Goal: Task Accomplishment & Management: Use online tool/utility

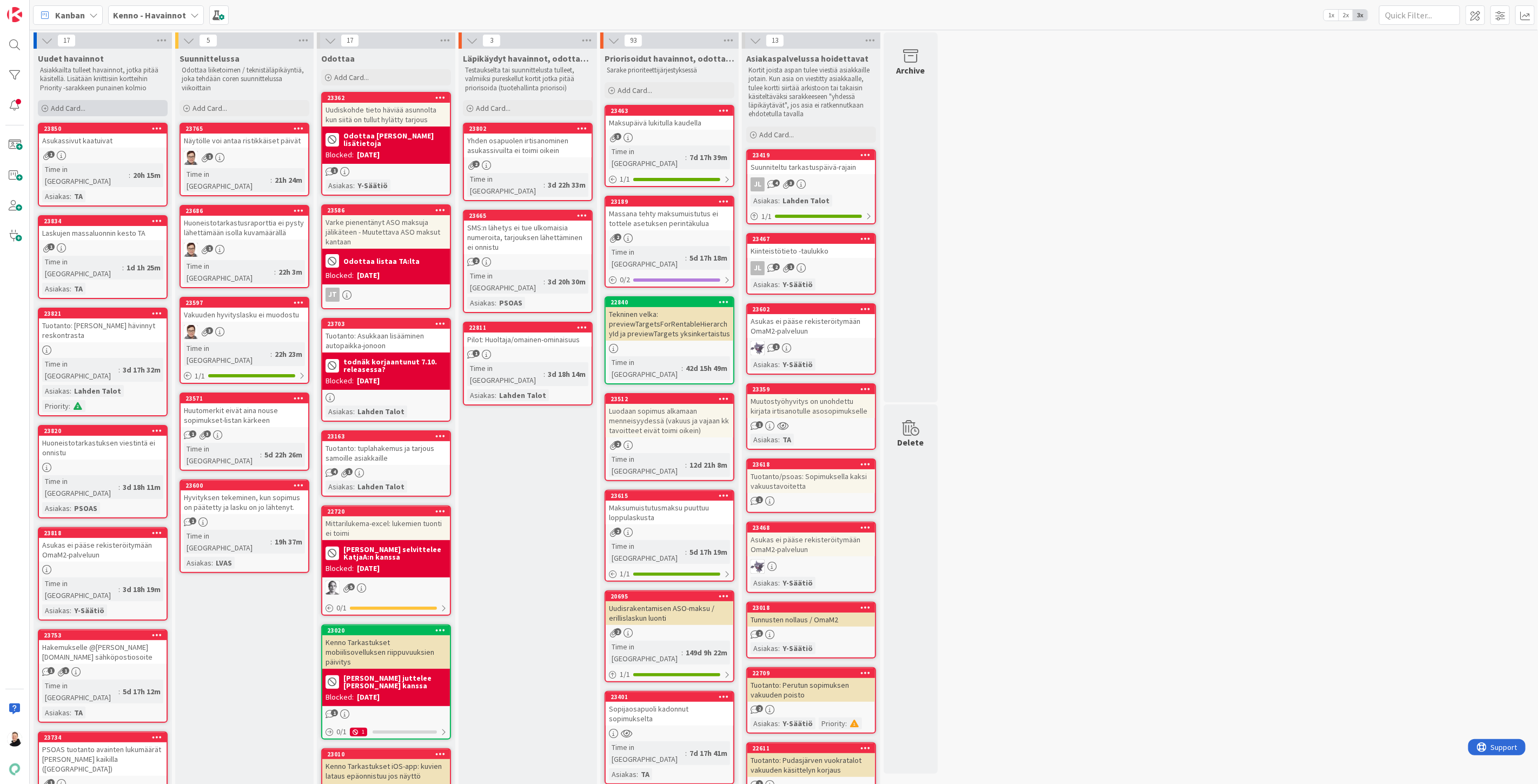
click at [51, 110] on span "Add Card..." at bounding box center [68, 108] width 35 height 10
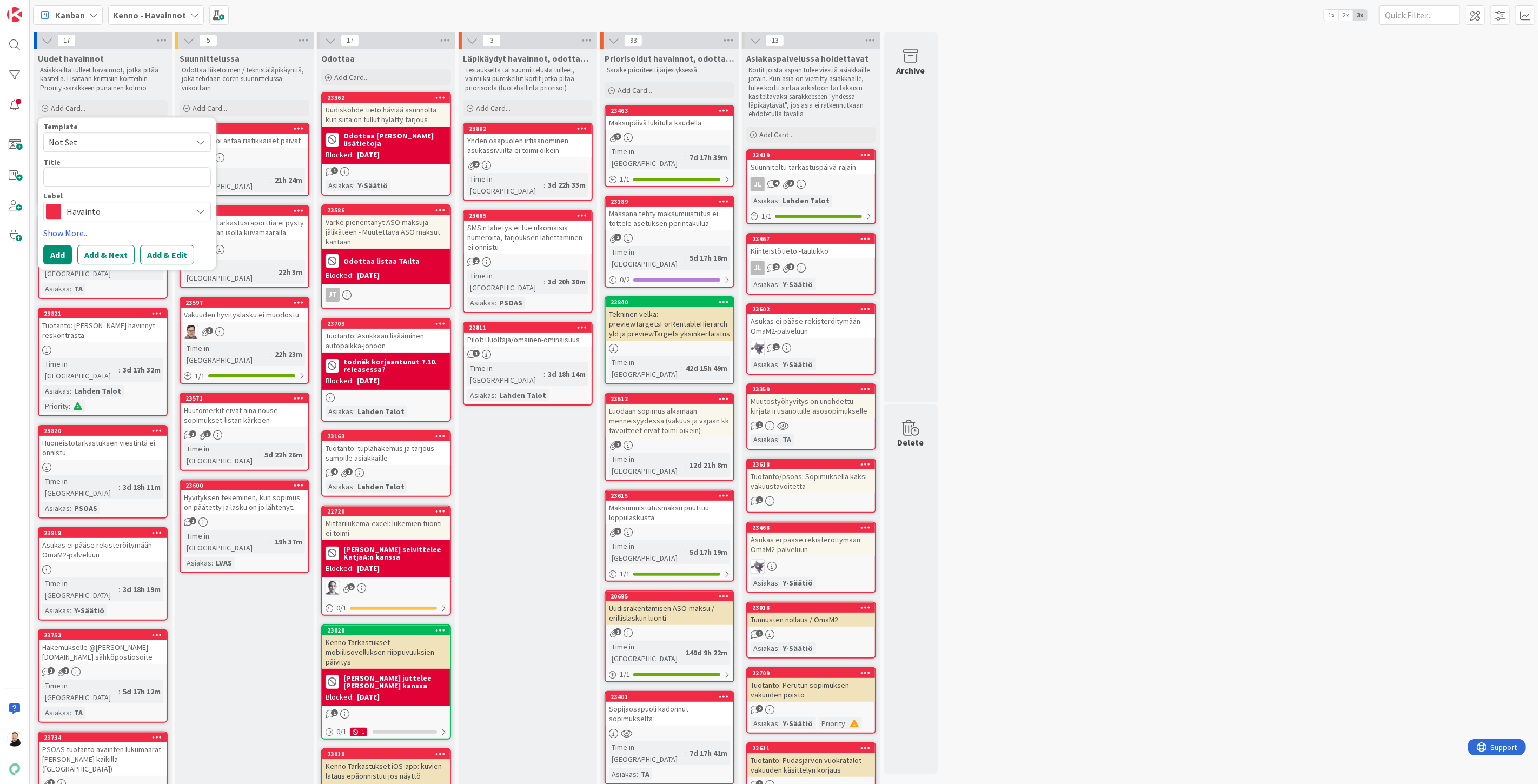
click at [85, 172] on textarea at bounding box center [127, 177] width 168 height 19
click at [79, 180] on textarea at bounding box center [127, 177] width 168 height 19
paste textarea "Vuokrahakemuksen lähetys ei ole onnistunut"
type textarea "x"
type textarea "Vuokrahakemuksen lähetys ei ole onnistunut"
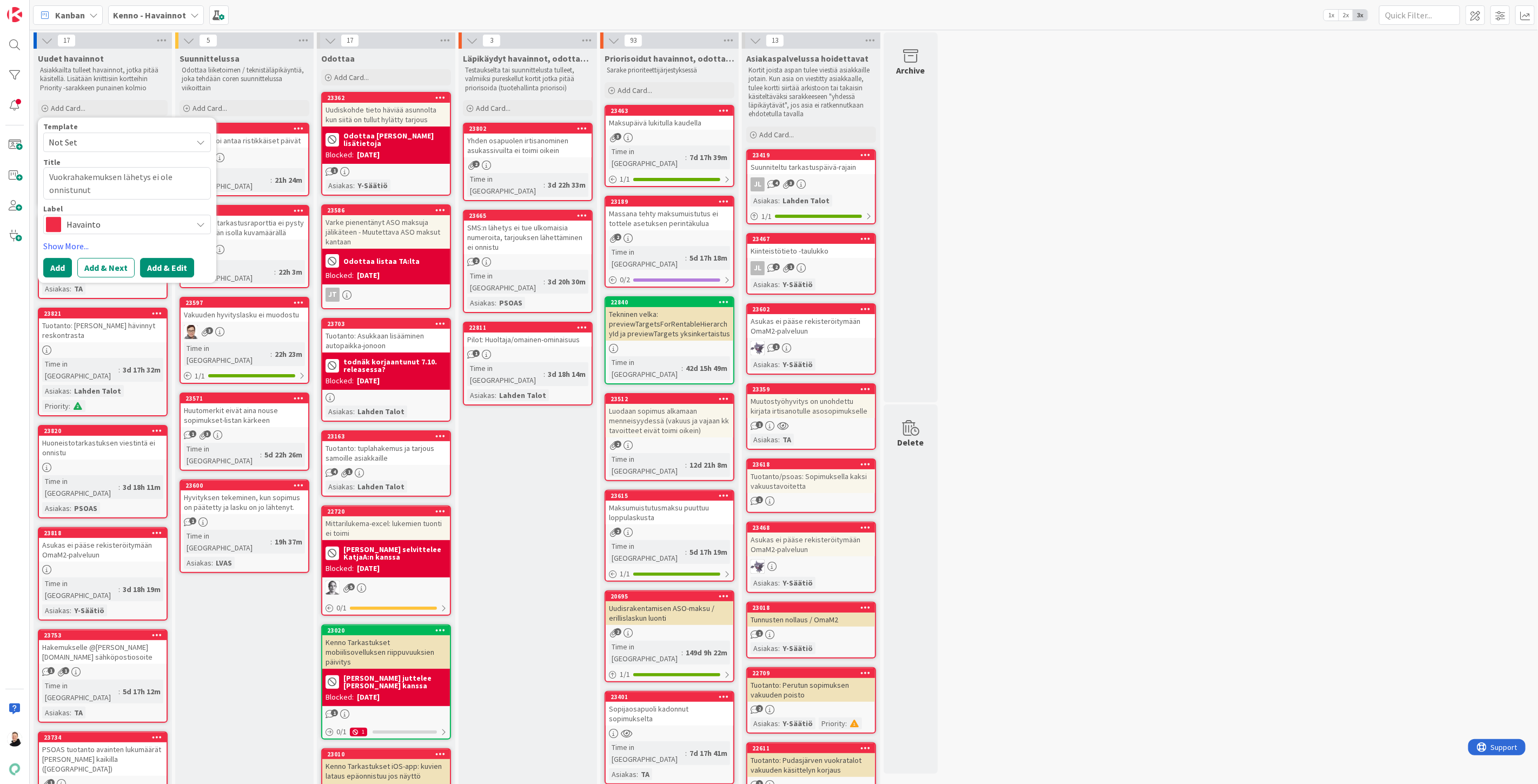
click at [177, 270] on button "Add & Edit" at bounding box center [167, 267] width 54 height 19
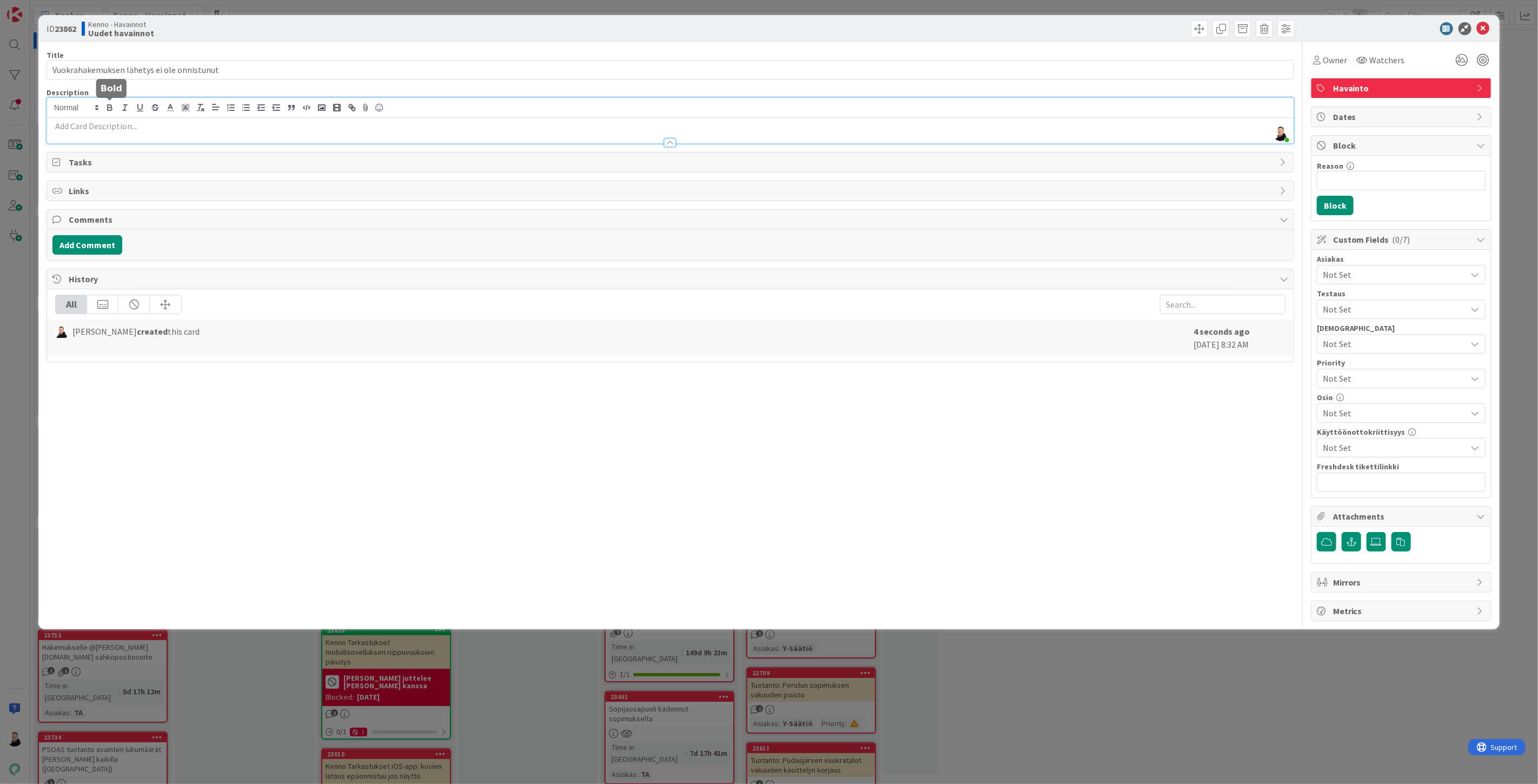
click at [109, 111] on div "Ansu Nevalainen just joined" at bounding box center [670, 120] width 1246 height 45
click at [66, 131] on p at bounding box center [670, 126] width 1235 height 13
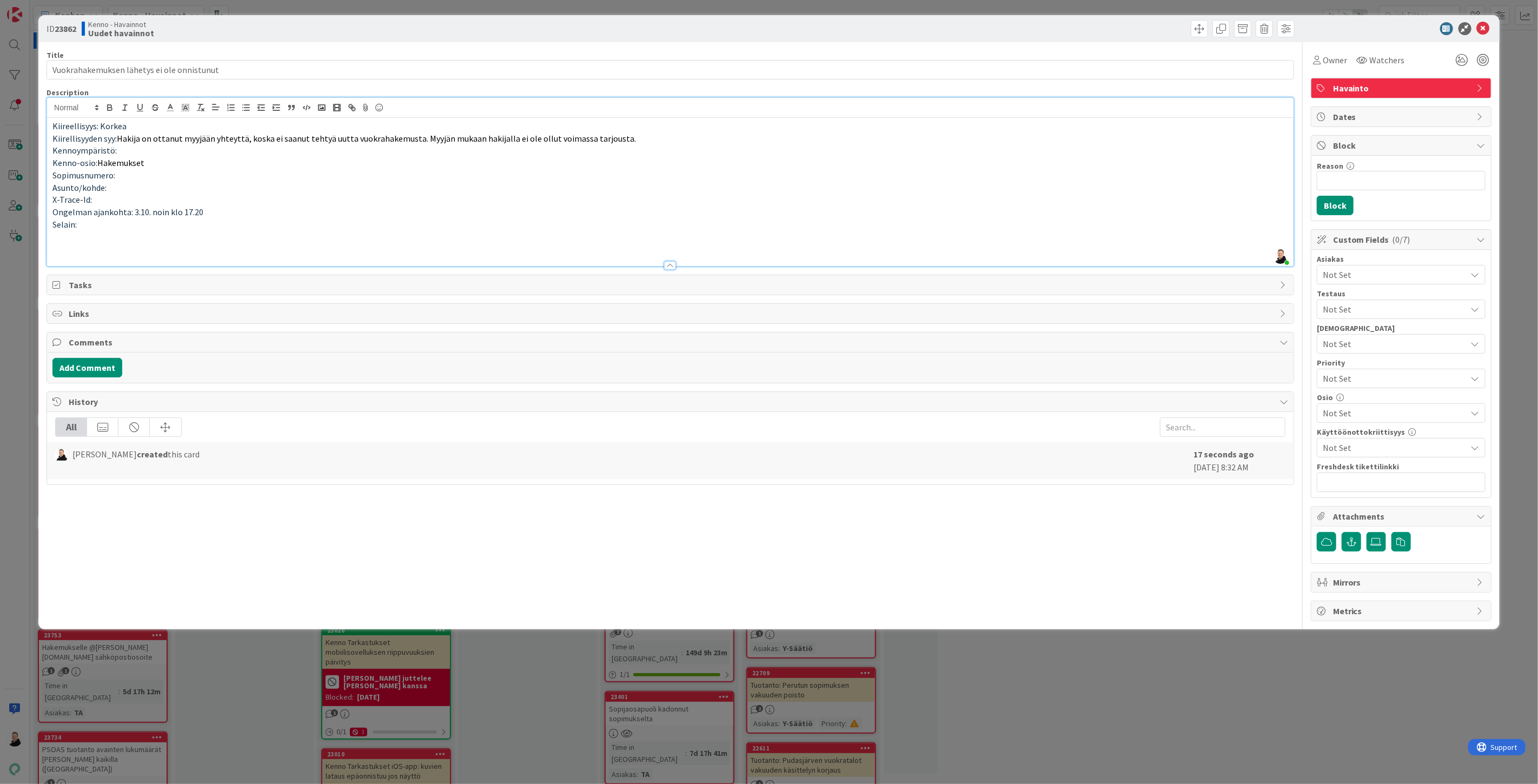
click at [61, 243] on p at bounding box center [670, 249] width 1235 height 13
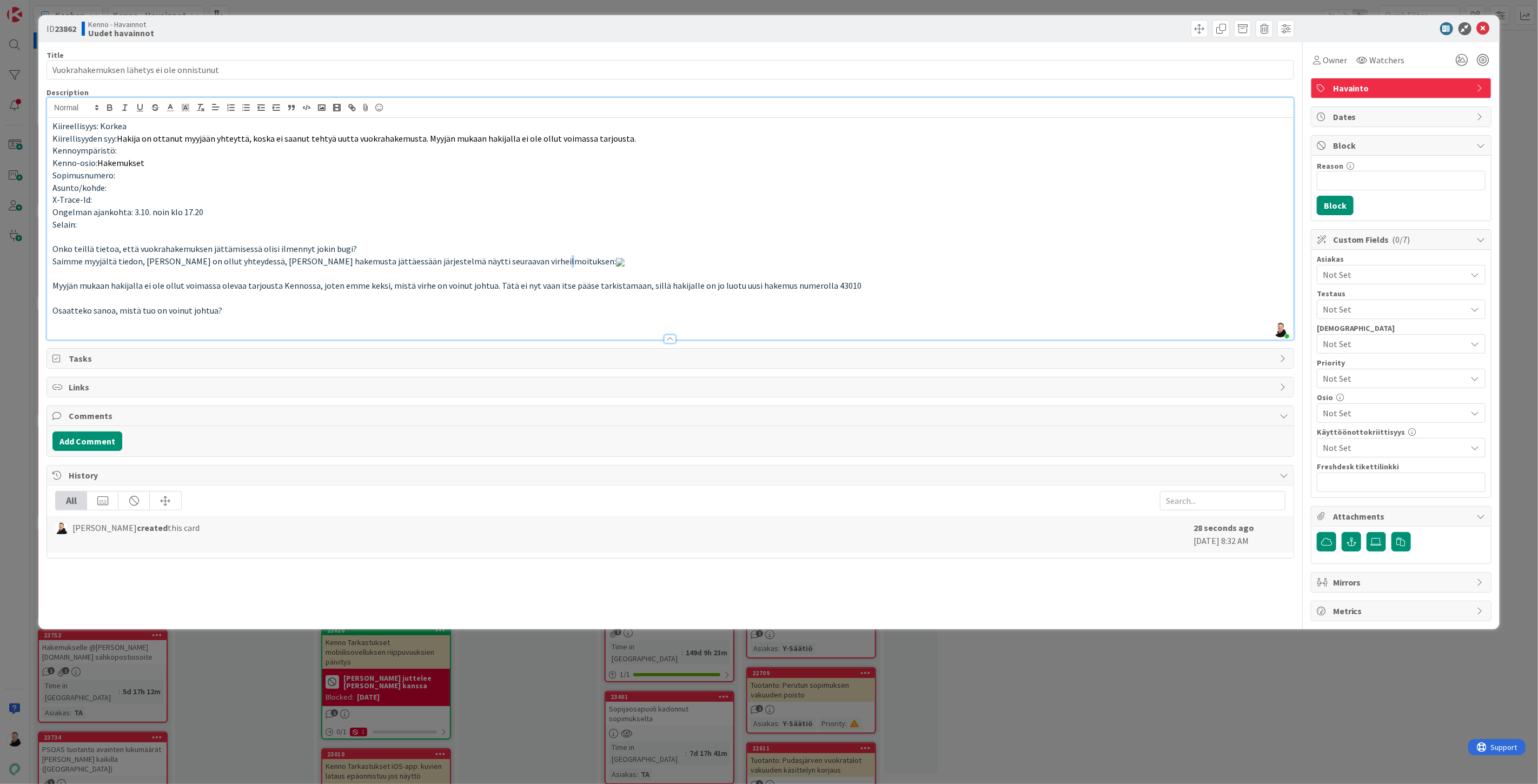
click at [531, 267] on span "Saimme myyjältä tiedon, että hakija on ollut yhteydessä, koska hakemusta jättäe…" at bounding box center [339, 261] width 572 height 11
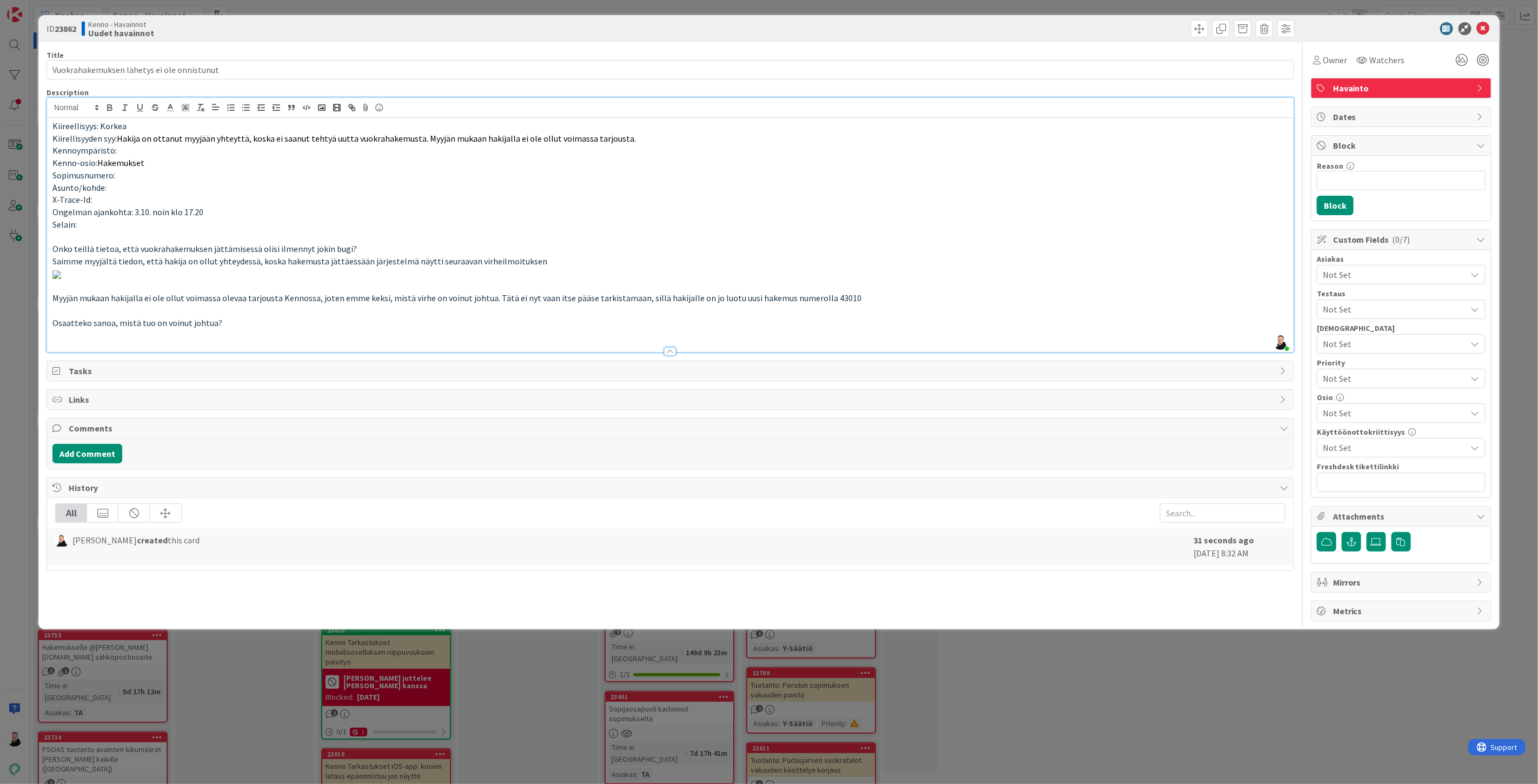
click at [558, 265] on p "Saimme myyjältä tiedon, että hakija on ollut yhteydessä, koska hakemusta jättäe…" at bounding box center [670, 261] width 1235 height 13
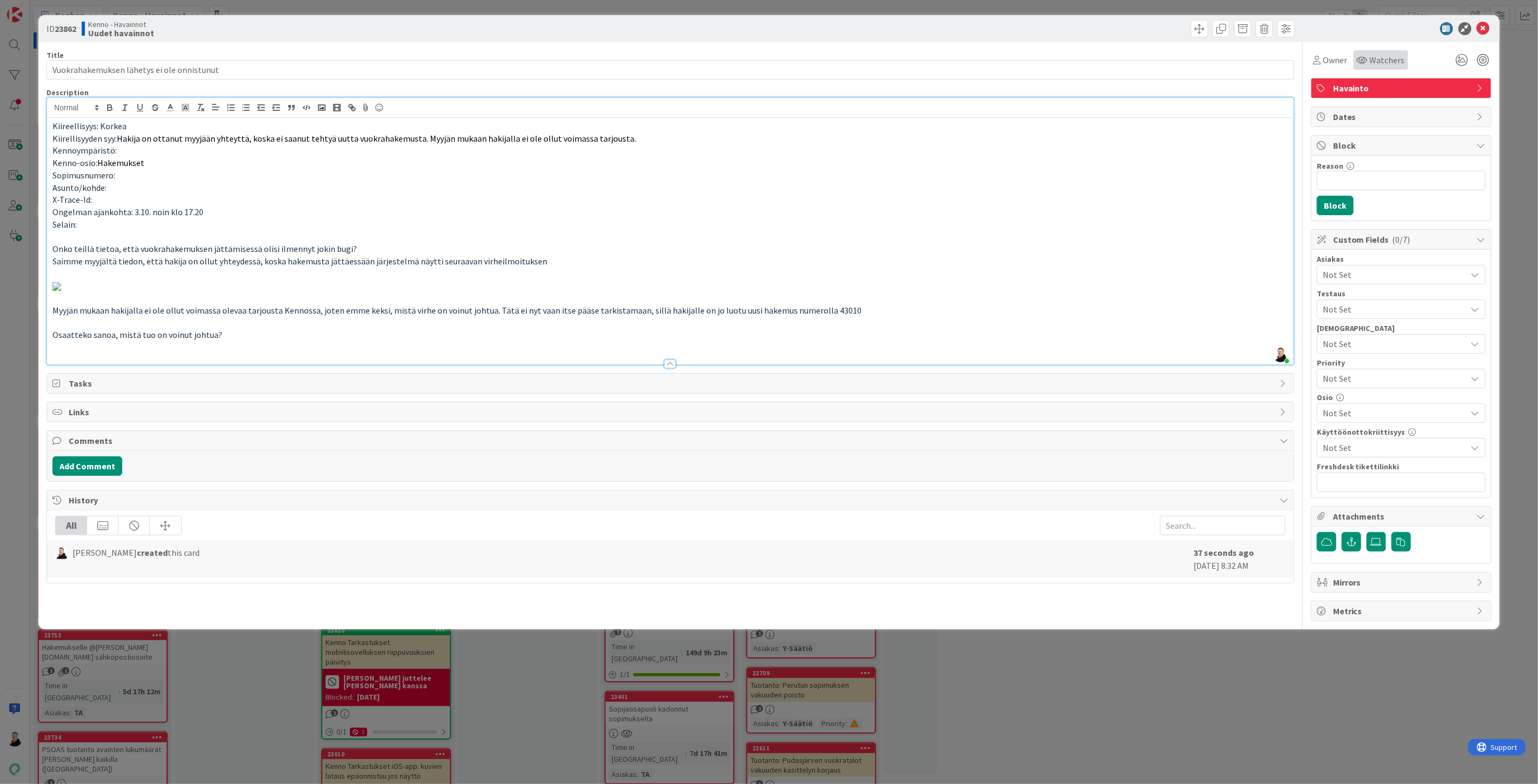
click at [1383, 58] on span "Watchers" at bounding box center [1387, 60] width 35 height 13
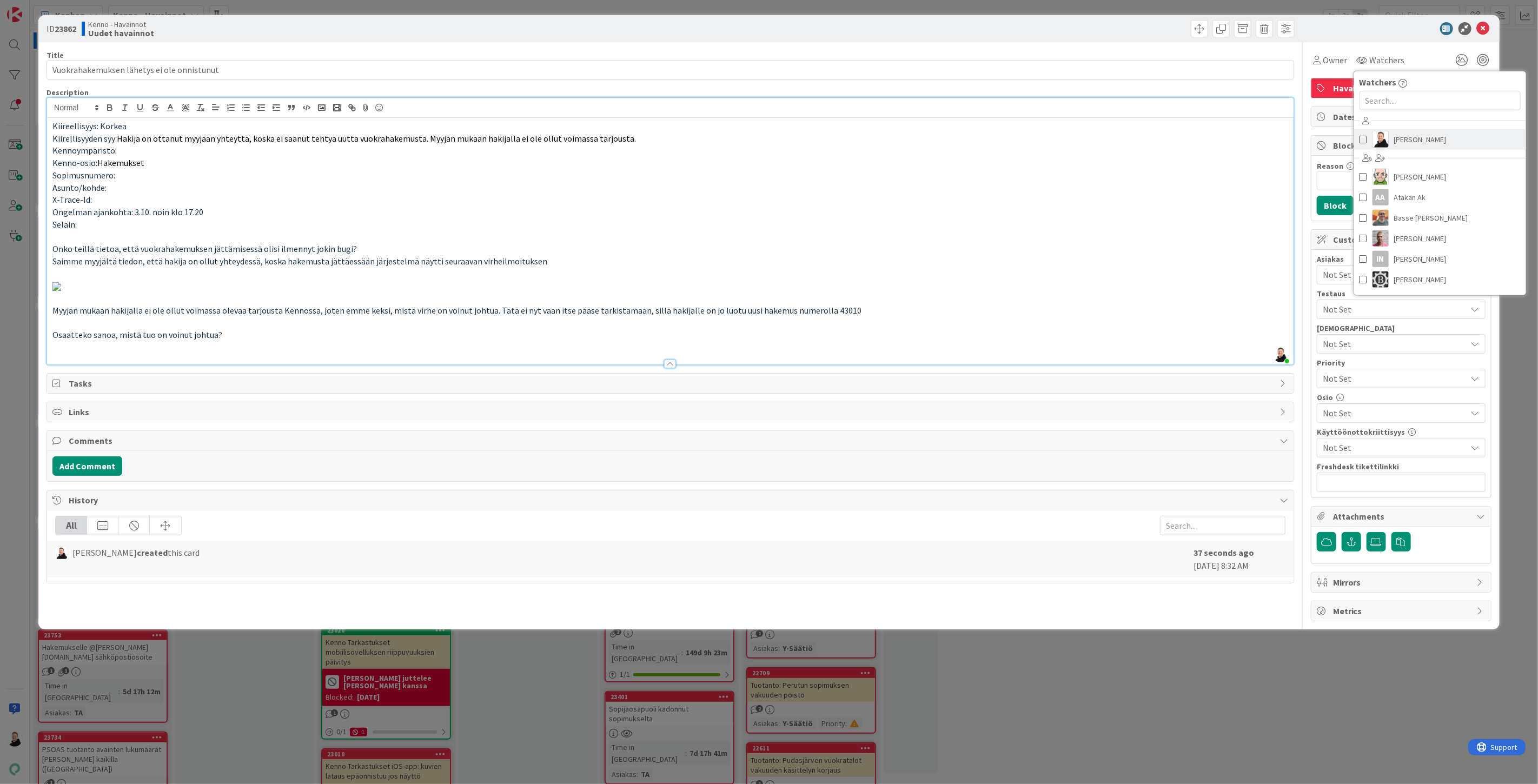
click at [1393, 138] on span "Ansu Nevalainen" at bounding box center [1419, 140] width 52 height 17
click at [1148, 258] on p "Saimme myyjältä tiedon, että hakija on ollut yhteydessä, koska hakemusta jättäe…" at bounding box center [670, 261] width 1235 height 13
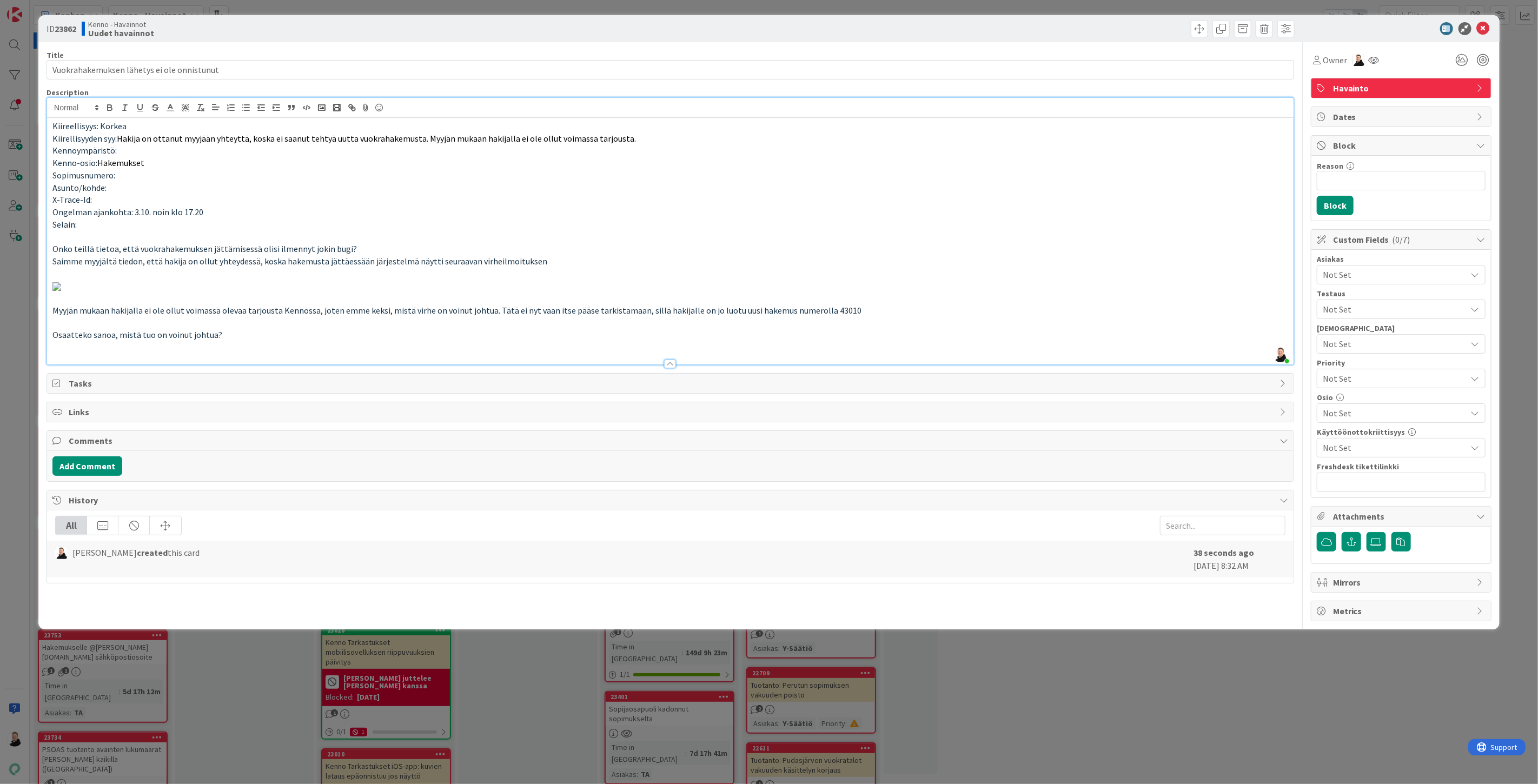
click at [1369, 278] on span "Not Set" at bounding box center [1394, 274] width 144 height 13
click at [1325, 302] on icon at bounding box center [1322, 300] width 8 height 17
click at [1067, 292] on p at bounding box center [670, 286] width 1235 height 13
click at [1355, 412] on span "Not Set" at bounding box center [1394, 413] width 144 height 13
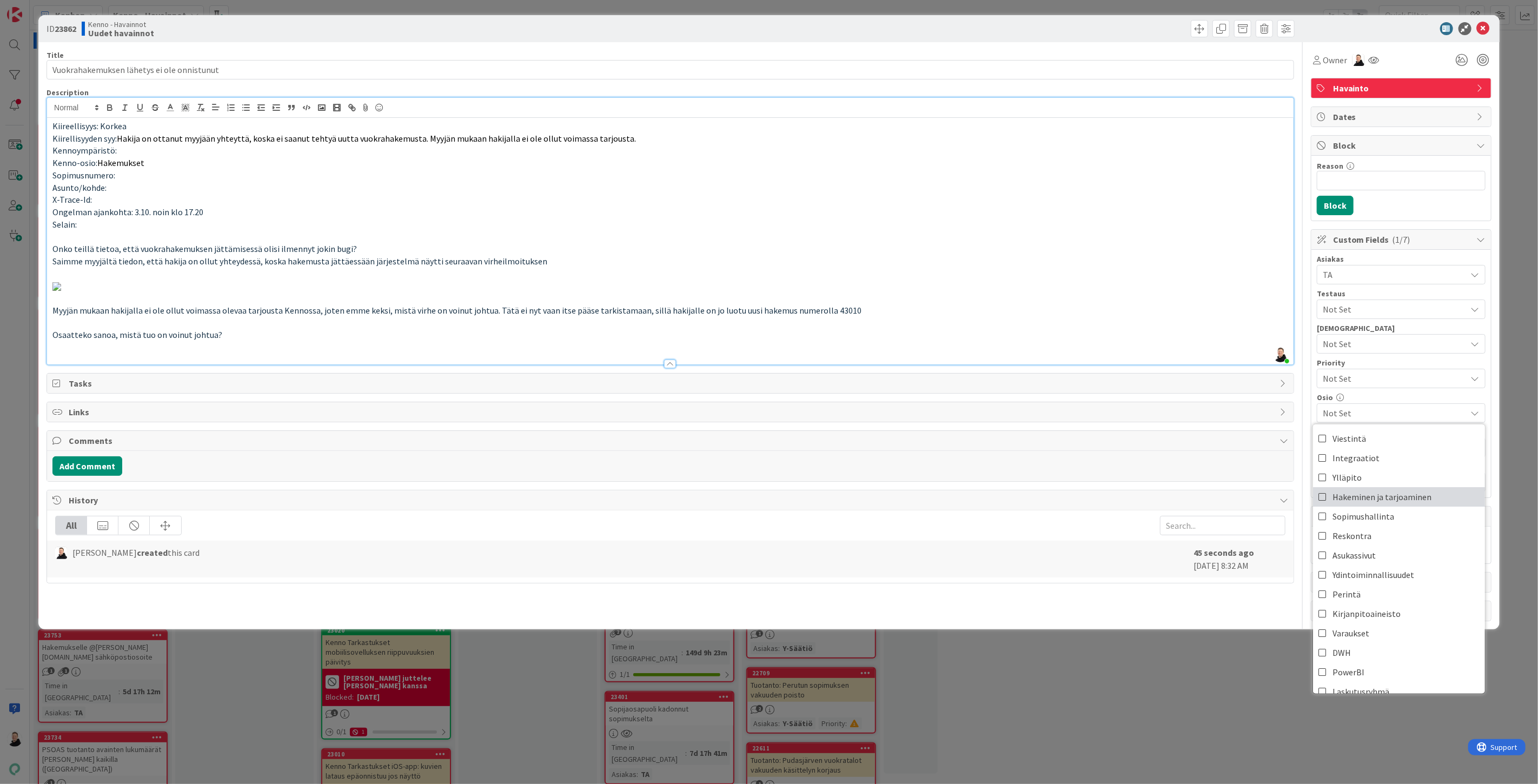
click at [1364, 499] on span "Hakeminen ja tarjoaminen" at bounding box center [1382, 497] width 99 height 17
click at [1179, 305] on p at bounding box center [670, 298] width 1235 height 13
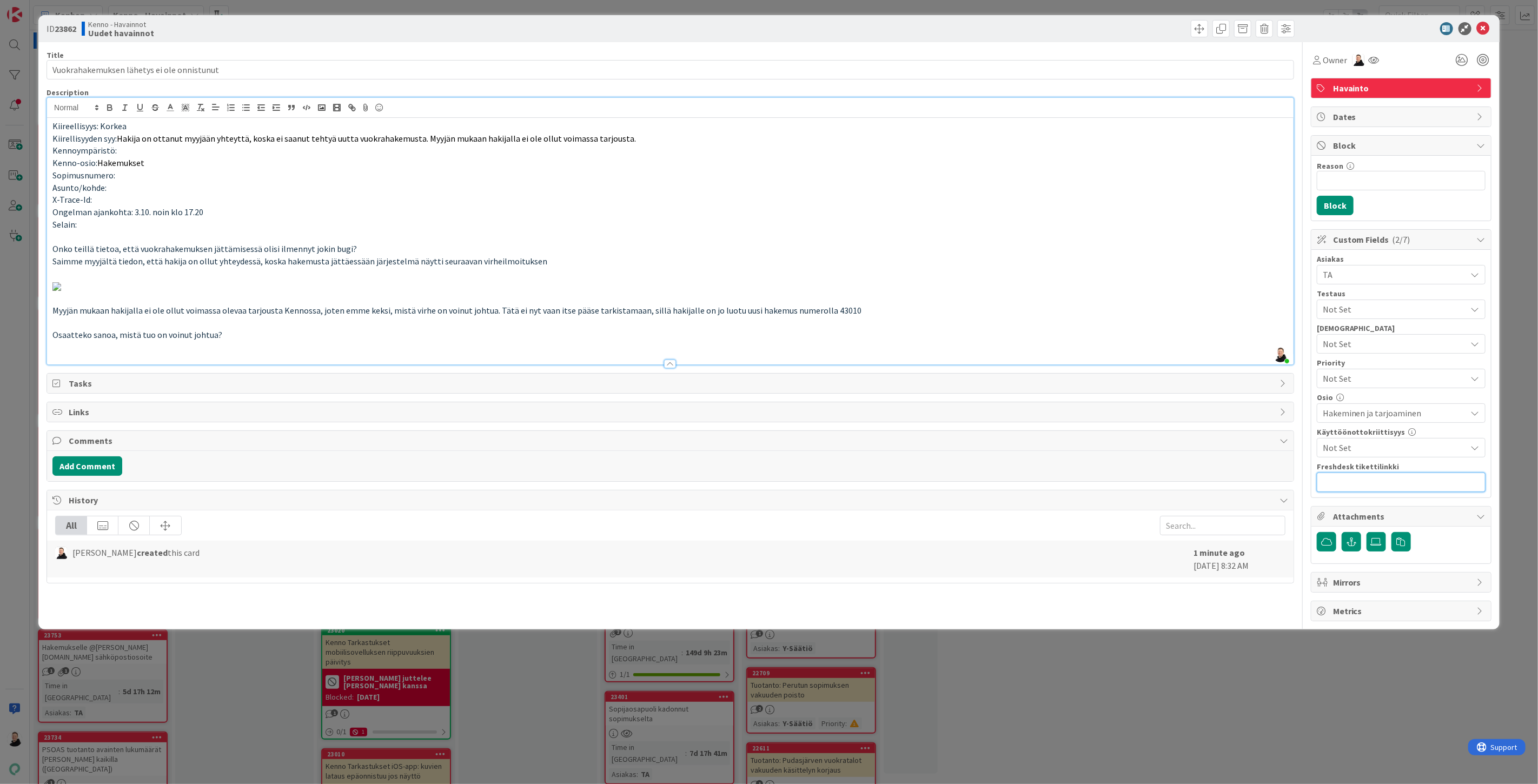
click at [1396, 480] on input "text" at bounding box center [1400, 481] width 168 height 19
paste input "https://pandia-help.freshdesk.com/a/tickets/132264"
type input "https://pandia-help.freshdesk.com/a/tickets/132264"
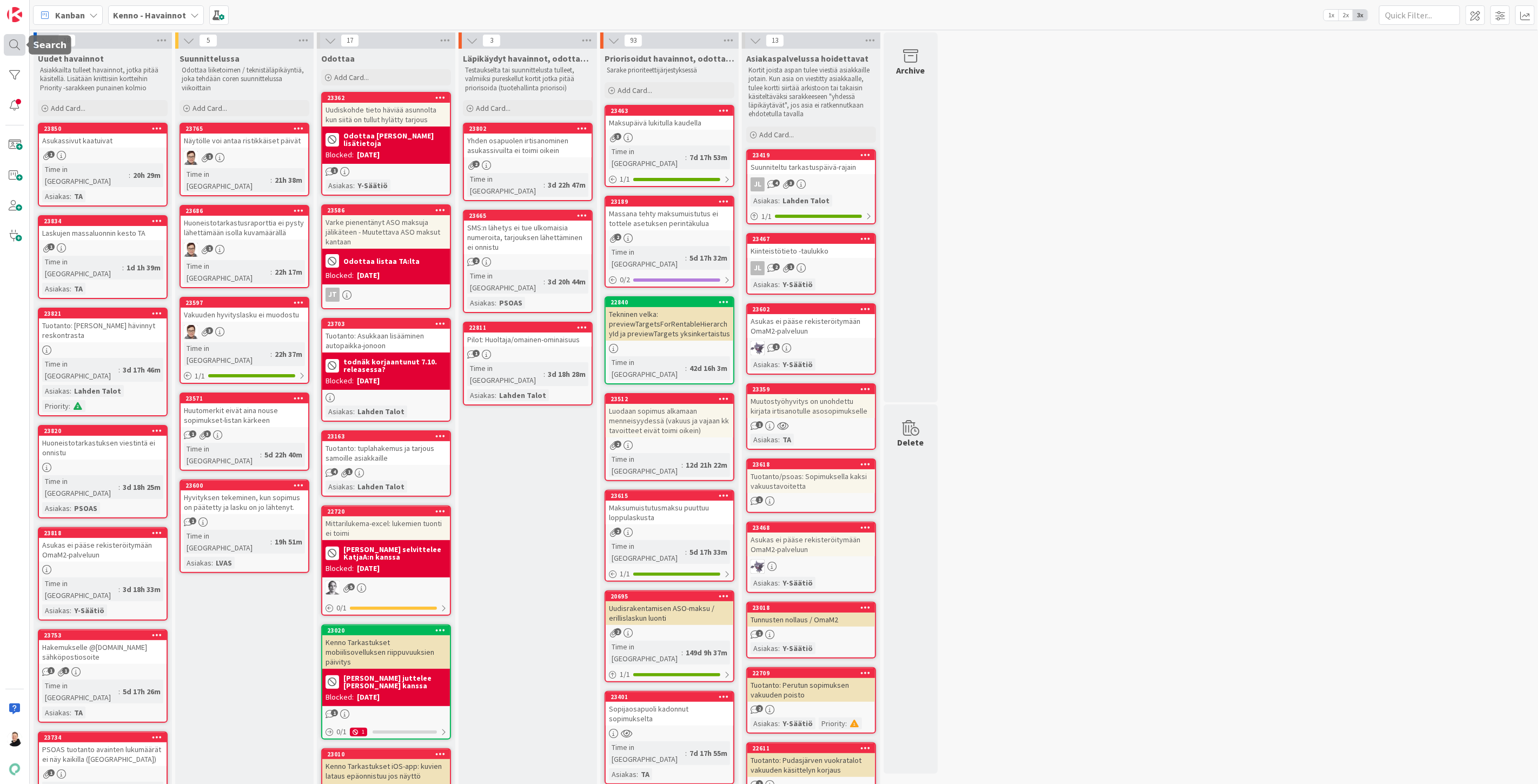
click at [17, 45] on div at bounding box center [14, 44] width 21 height 21
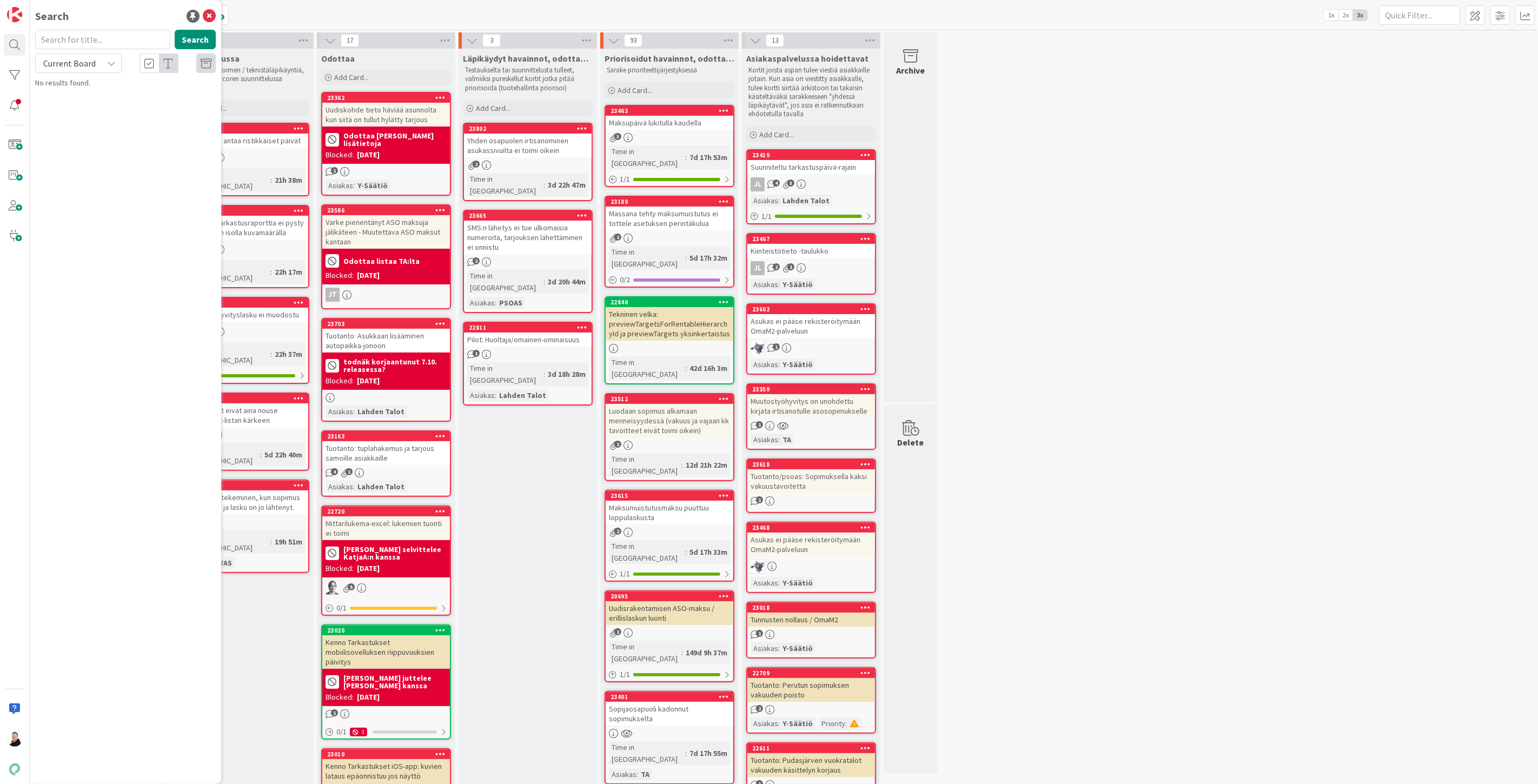
click at [95, 68] on span "Current Board" at bounding box center [69, 63] width 56 height 15
click at [82, 110] on span "All Boards" at bounding box center [98, 109] width 112 height 17
click at [79, 45] on input "text" at bounding box center [102, 39] width 135 height 19
paste input "9633"
type input "9633"
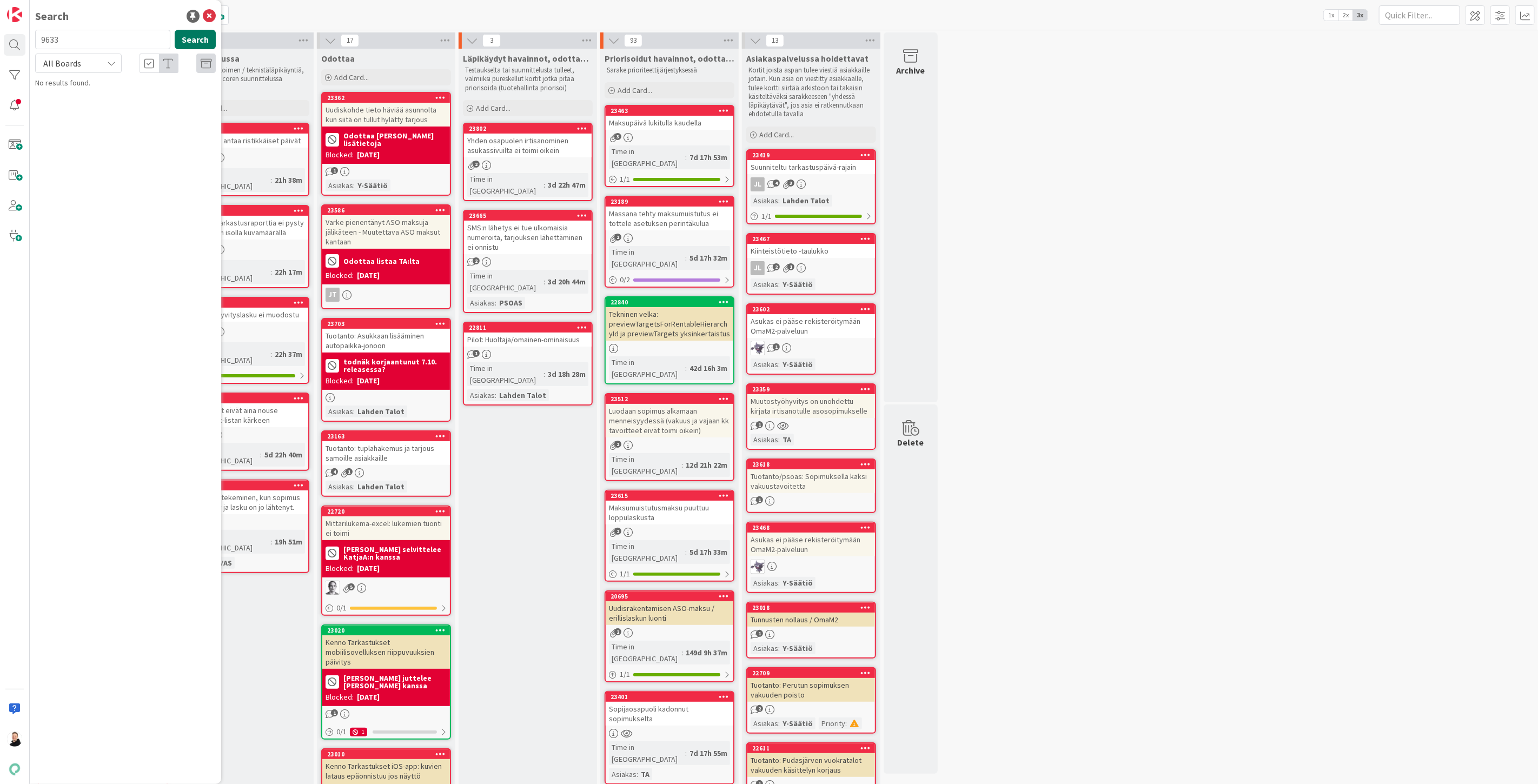
click at [192, 39] on button "Search" at bounding box center [195, 39] width 41 height 19
click at [86, 90] on span "Tuotantoon virheellisten palautusten poisto" at bounding box center [122, 100] width 145 height 21
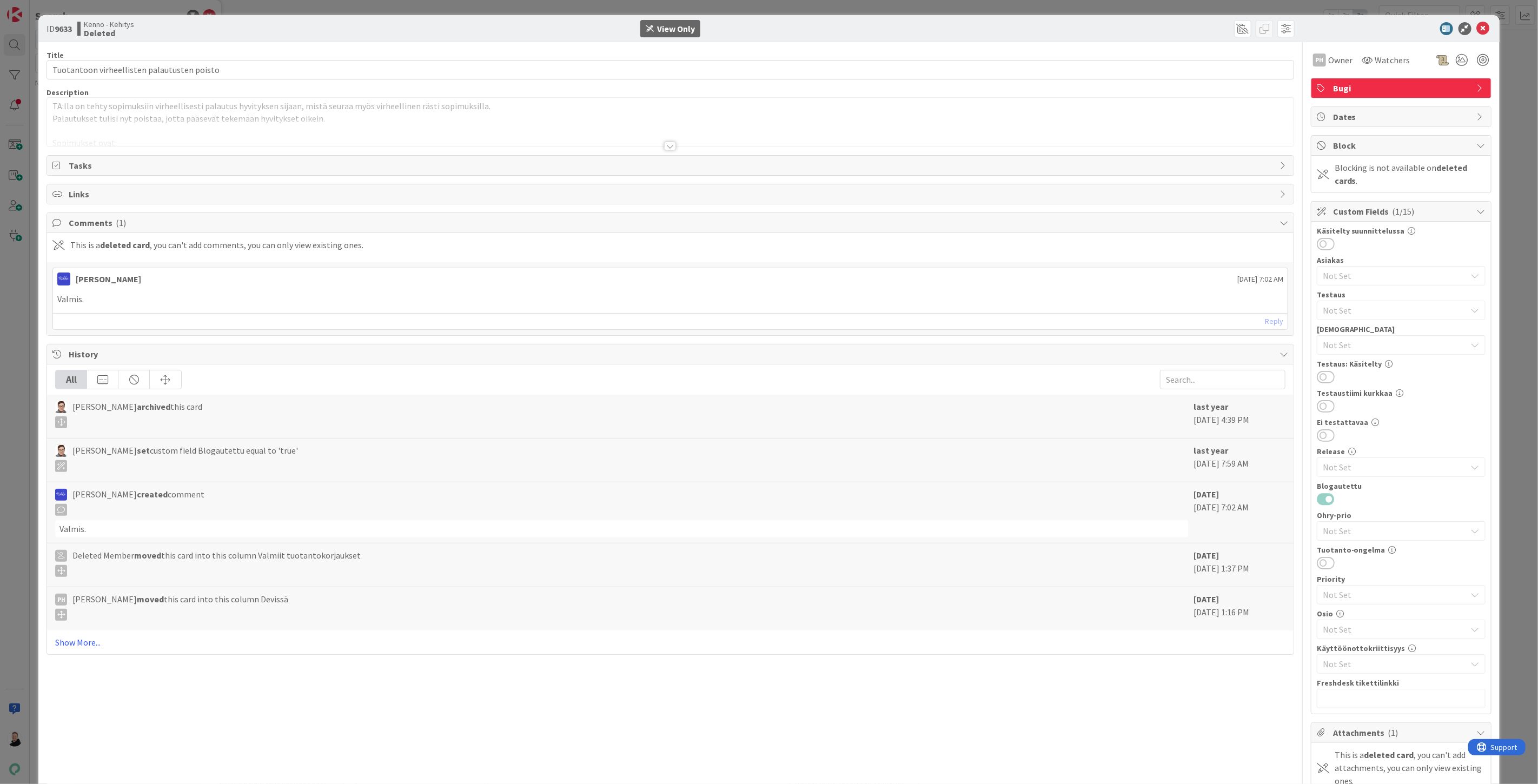
click at [664, 144] on div at bounding box center [669, 145] width 12 height 8
